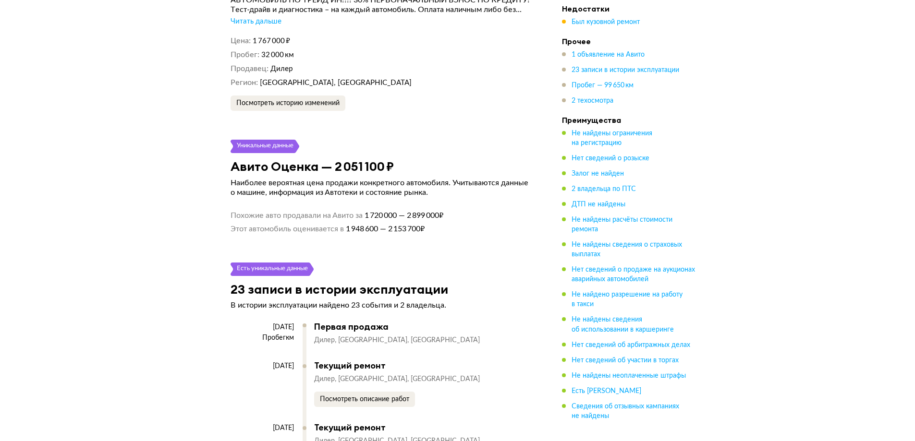
scroll to position [1824, 0]
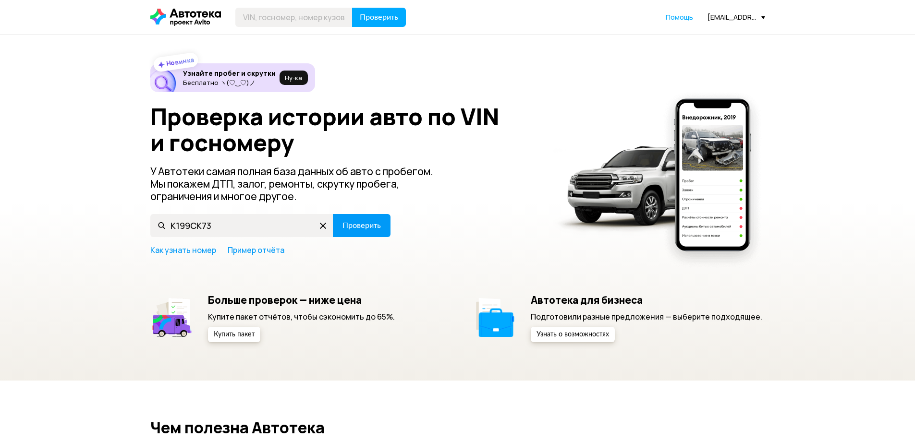
type input "К199СК73"
click at [359, 230] on span "Проверить" at bounding box center [361, 226] width 38 height 8
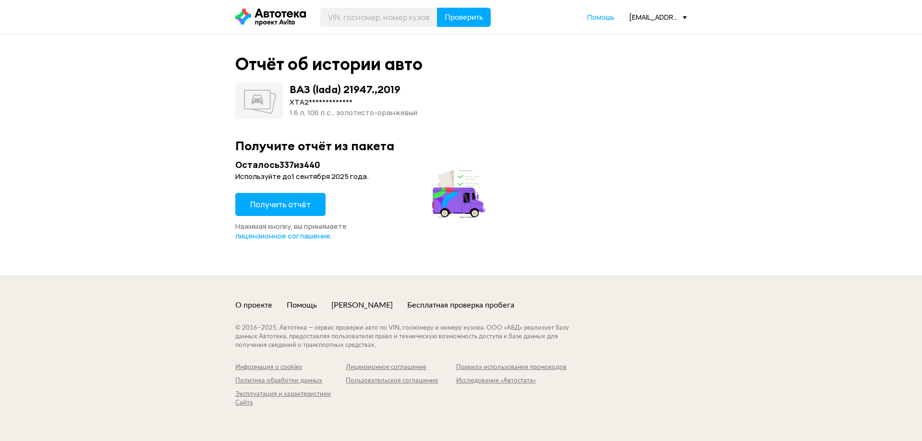
click at [293, 205] on span "Получить отчёт" at bounding box center [280, 204] width 60 height 11
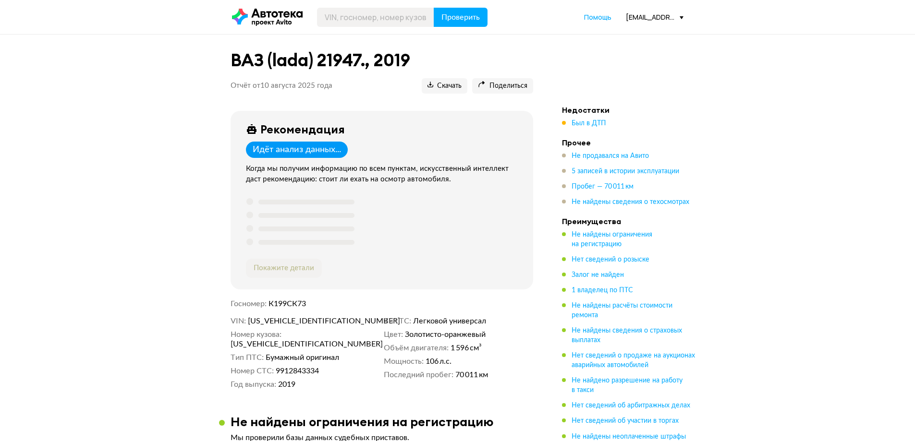
click at [574, 130] on ul "Недостатки Был в ДТП Прочее Не продавался на Авито 5 записей в истории эксплуат…" at bounding box center [629, 293] width 134 height 376
click at [576, 126] on span "Был в ДТП" at bounding box center [588, 123] width 35 height 7
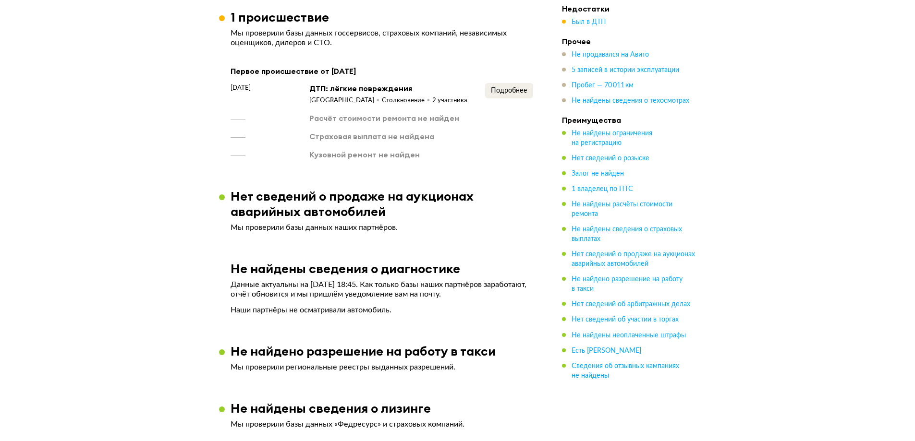
scroll to position [730, 0]
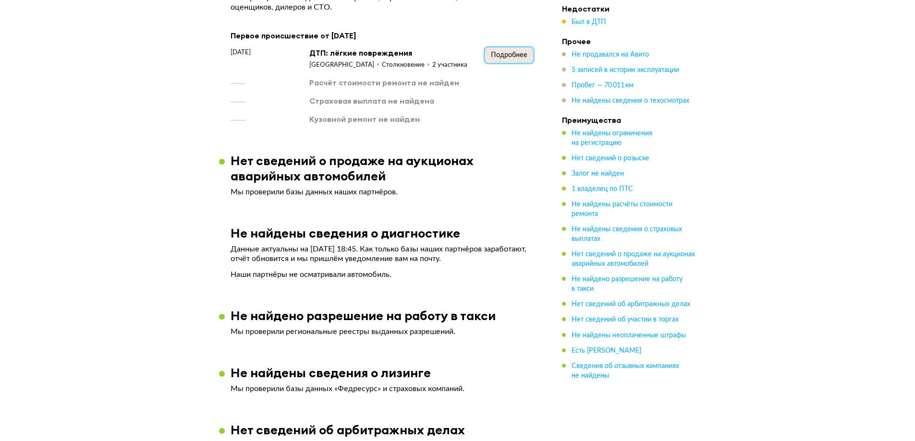
click at [494, 55] on span "Подробнее" at bounding box center [509, 55] width 36 height 7
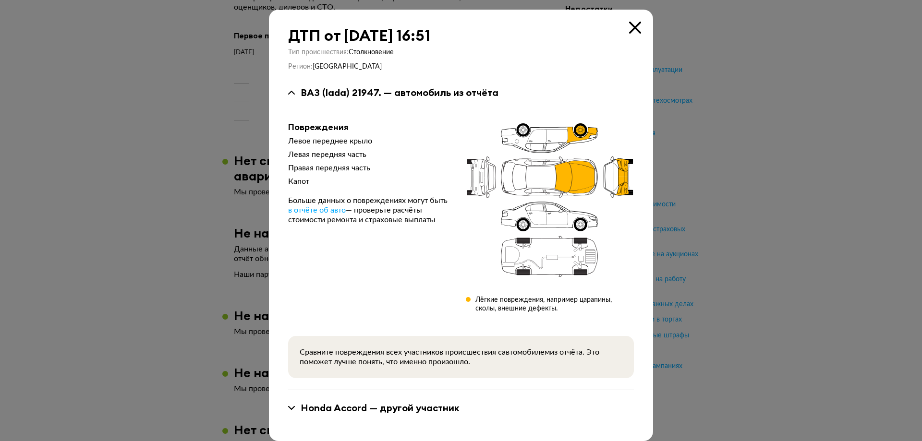
click at [632, 24] on icon at bounding box center [635, 28] width 12 height 12
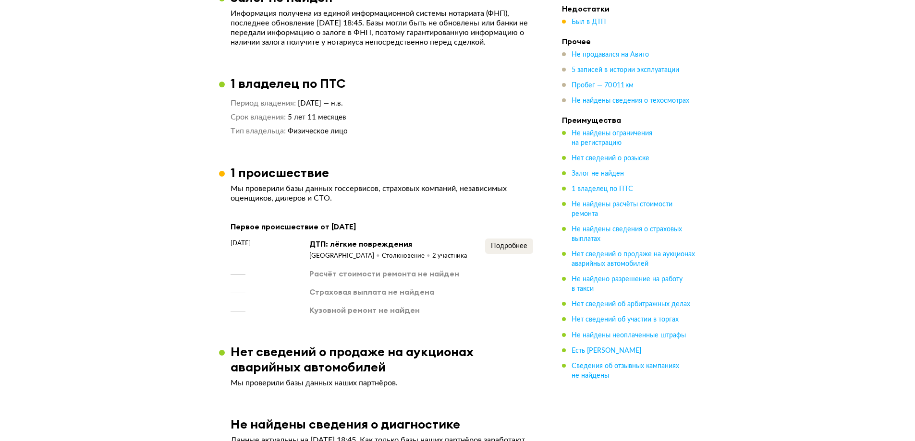
scroll to position [591, 0]
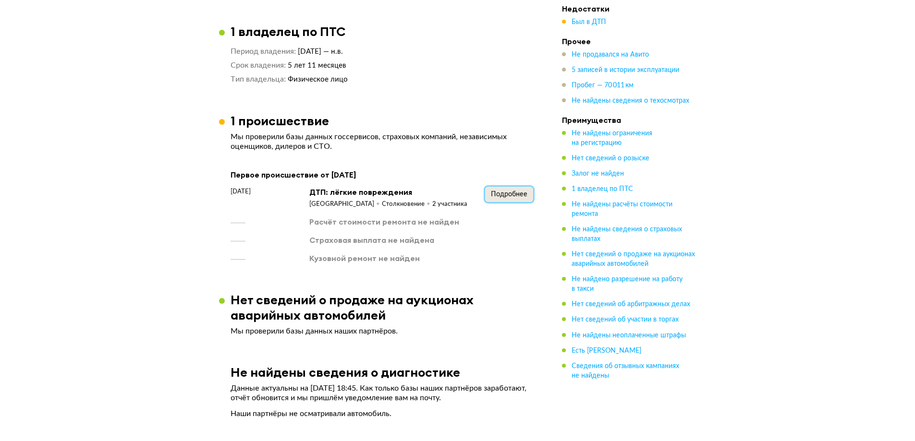
click at [499, 192] on span "Подробнее" at bounding box center [509, 194] width 36 height 7
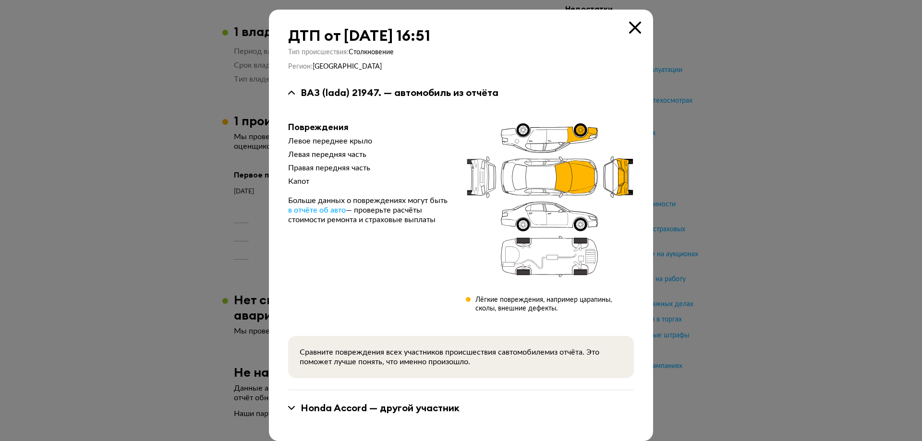
click at [633, 26] on icon at bounding box center [635, 28] width 12 height 12
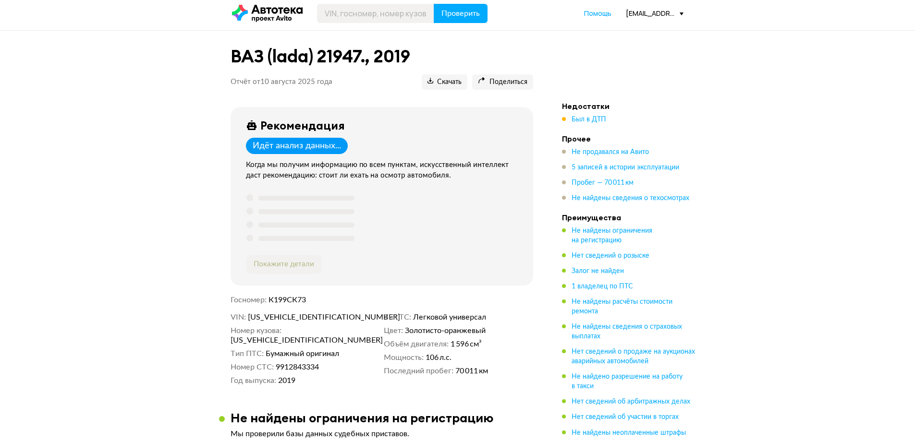
scroll to position [0, 0]
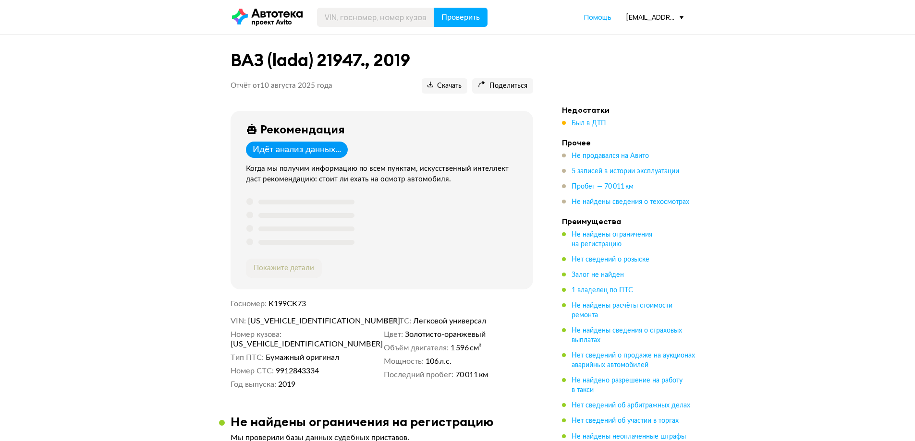
click at [322, 320] on span "[US_VEHICLE_IDENTIFICATION_NUMBER]" at bounding box center [303, 321] width 110 height 10
click at [321, 319] on span "[US_VEHICLE_IDENTIFICATION_NUMBER]" at bounding box center [303, 321] width 110 height 10
copy span "[US_VEHICLE_IDENTIFICATION_NUMBER]"
click at [285, 305] on span "К199СК73" at bounding box center [286, 304] width 37 height 8
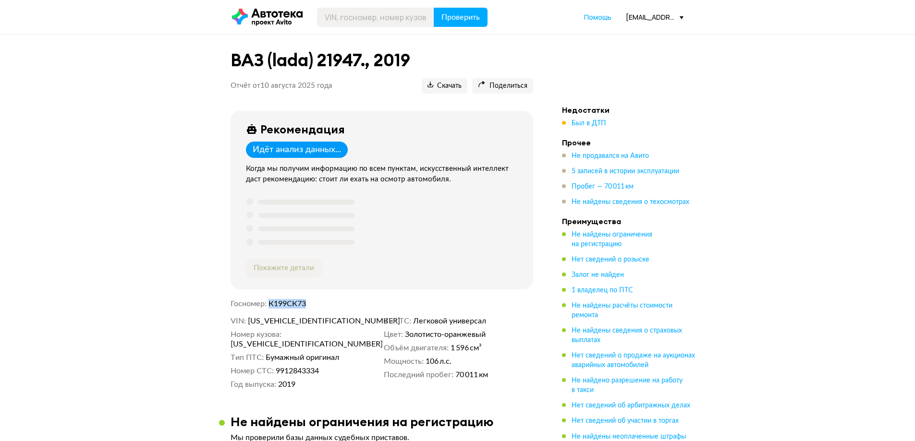
copy span "К199СК73"
